Goal: Task Accomplishment & Management: Complete application form

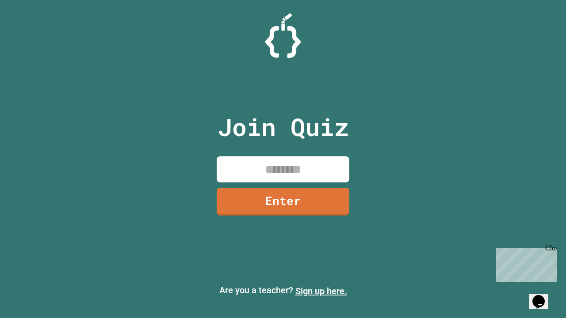
click at [321, 291] on link "Sign up here." at bounding box center [321, 291] width 52 height 11
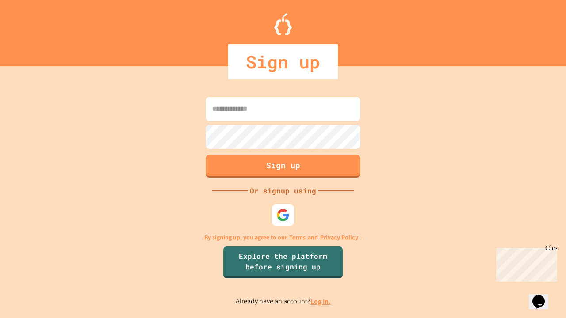
click at [321, 302] on link "Log in." at bounding box center [320, 301] width 20 height 9
